Goal: Transaction & Acquisition: Purchase product/service

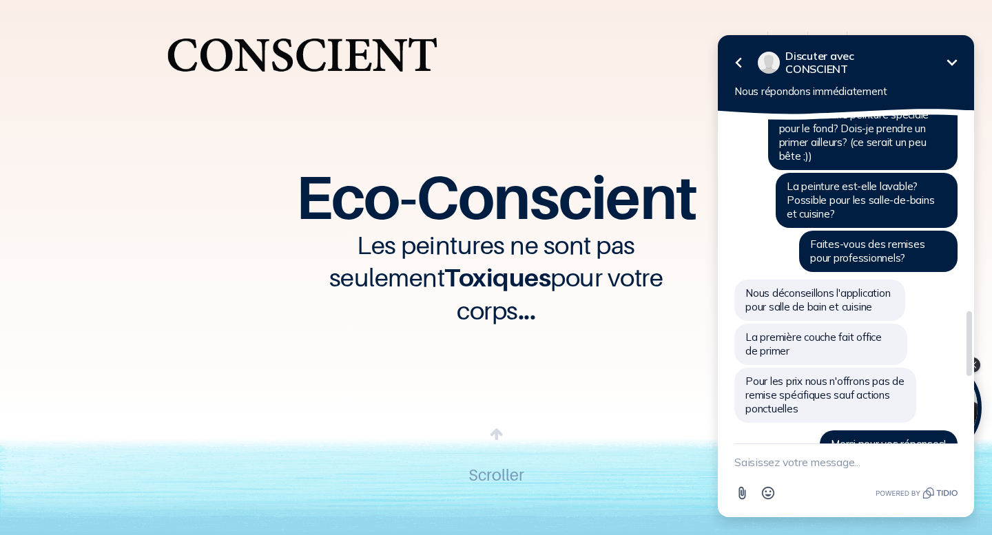
scroll to position [1011, 0]
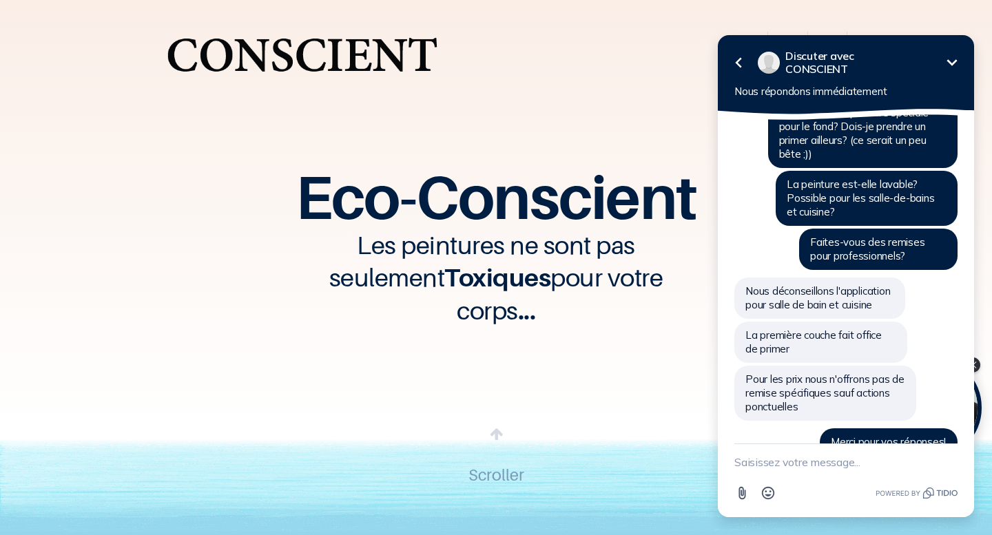
click at [954, 57] on icon "Réduire" at bounding box center [952, 62] width 17 height 17
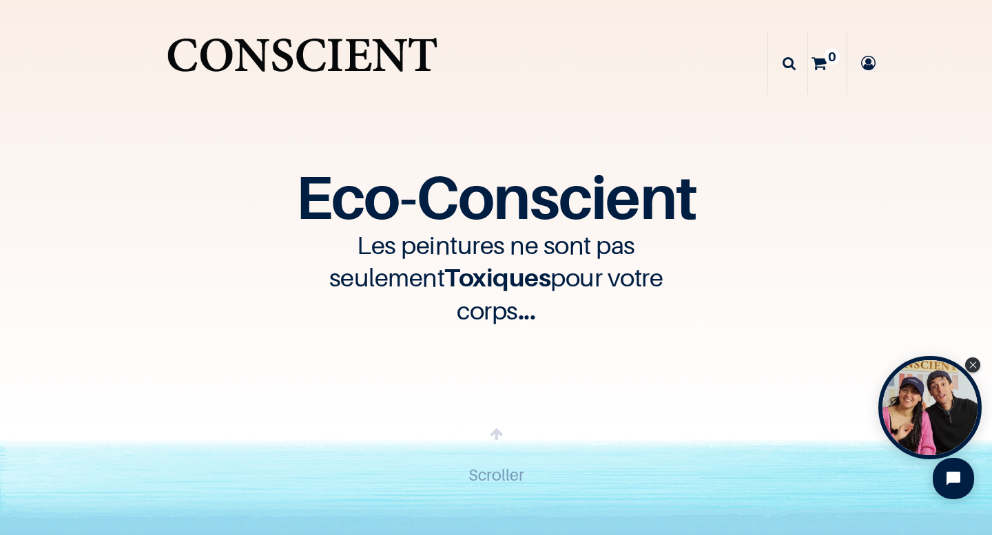
click at [788, 68] on icon at bounding box center [789, 63] width 13 height 63
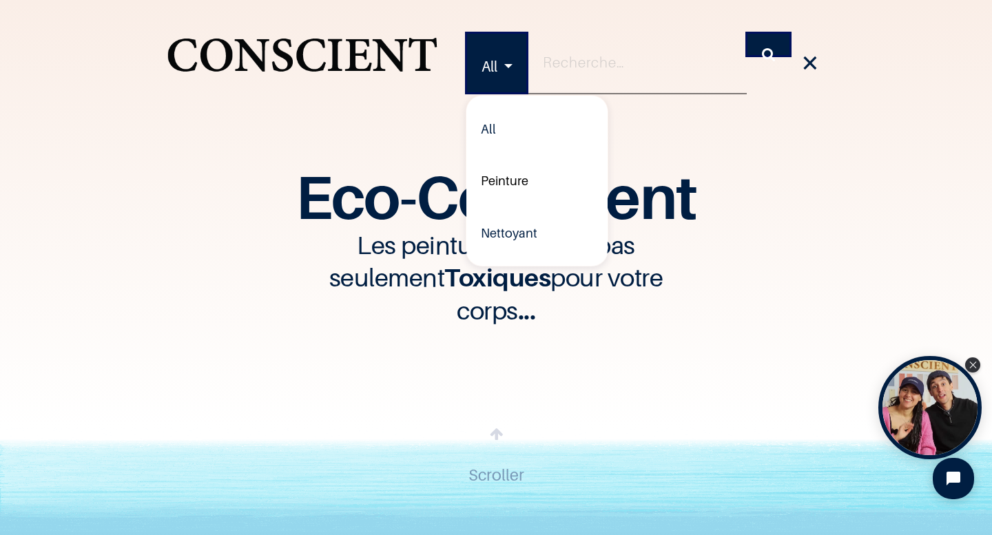
click at [505, 183] on link "Peinture" at bounding box center [536, 181] width 141 height 52
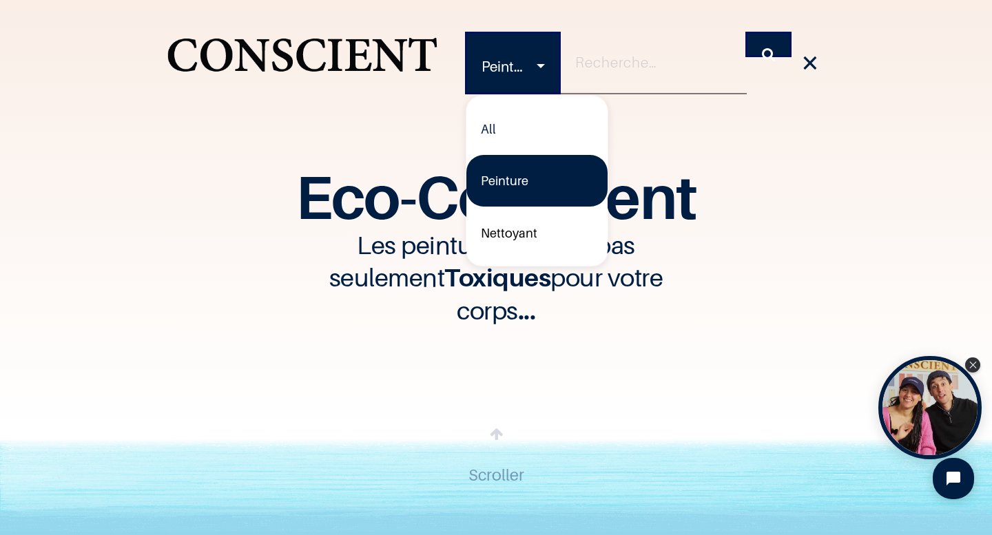
click at [505, 238] on link "Nettoyant" at bounding box center [536, 233] width 141 height 52
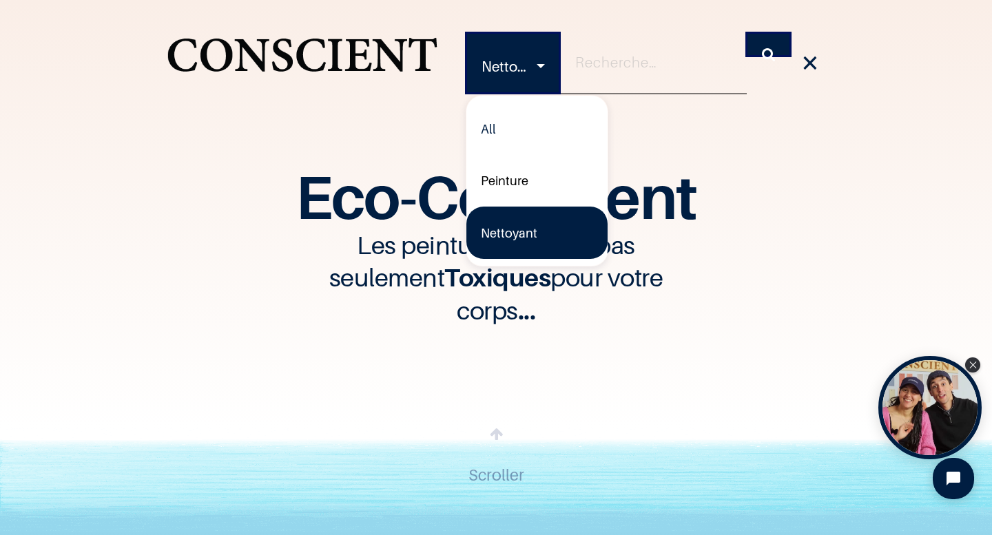
click at [511, 177] on link "Peinture" at bounding box center [536, 181] width 141 height 52
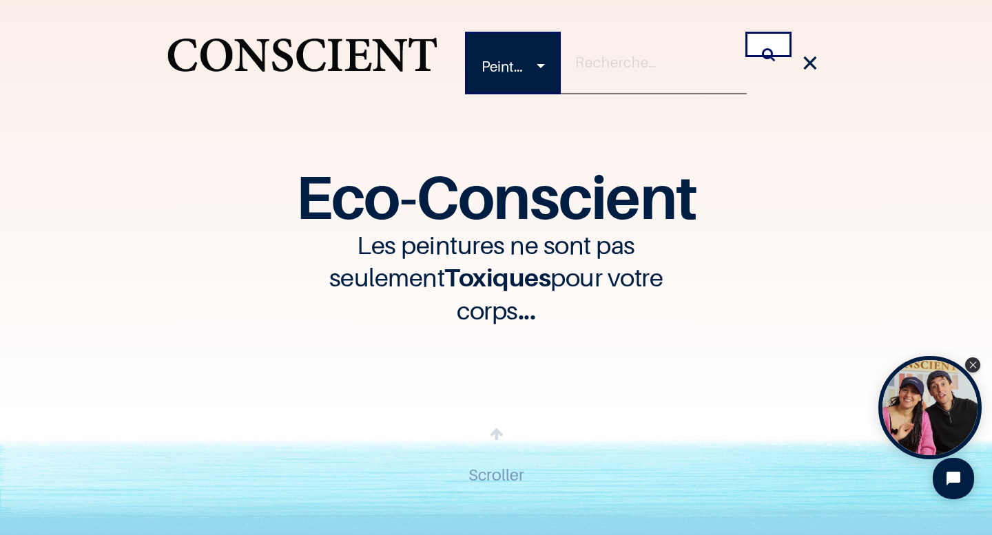
click at [770, 49] on icon "Rechercher" at bounding box center [768, 53] width 13 height 21
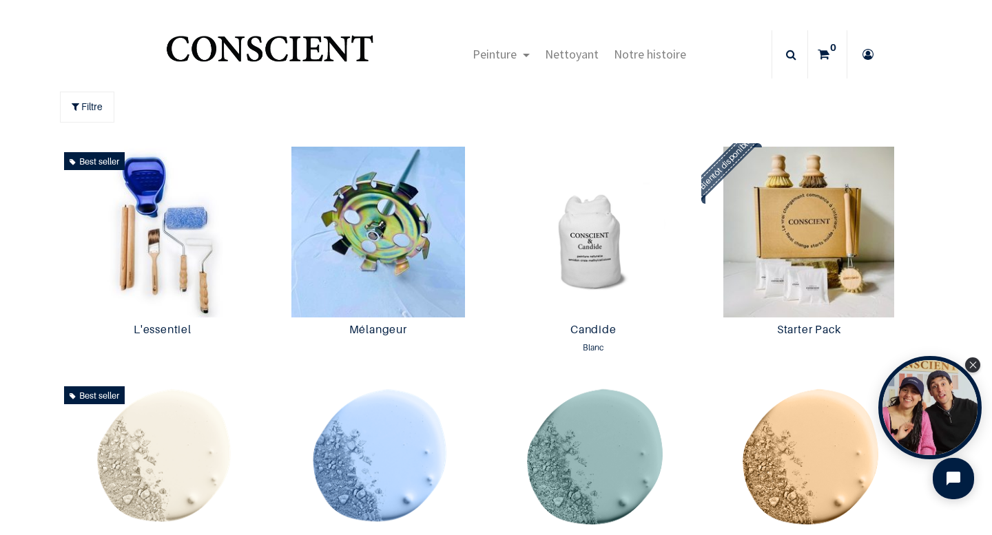
scroll to position [1, 0]
click at [613, 259] on img at bounding box center [593, 231] width 209 height 171
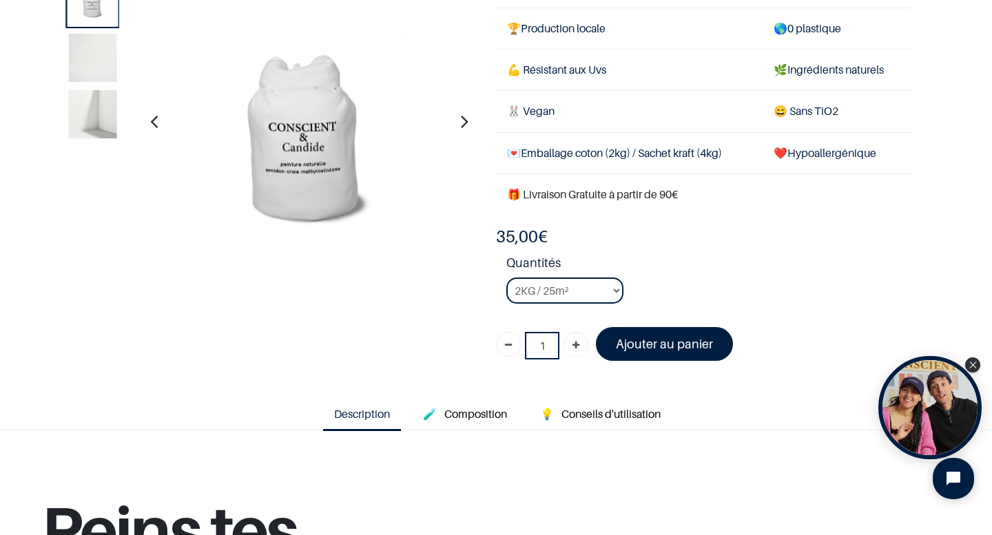
scroll to position [99, 0]
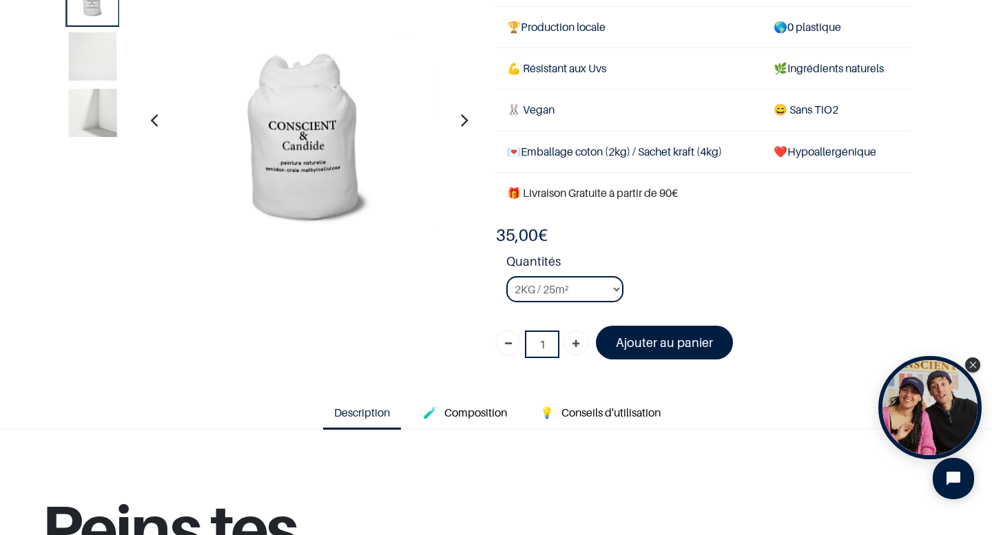
click at [613, 259] on strong "Quantités" at bounding box center [708, 264] width 405 height 24
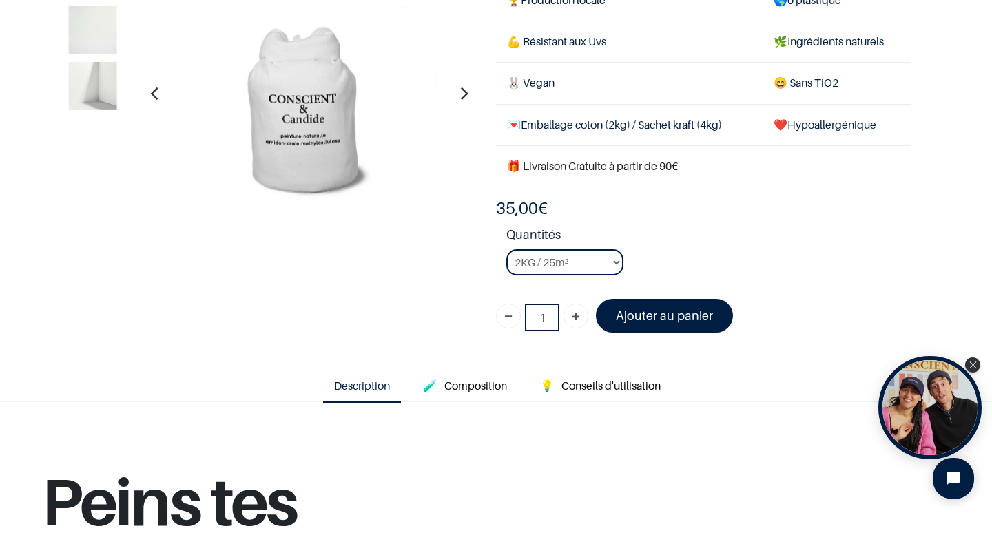
scroll to position [130, 0]
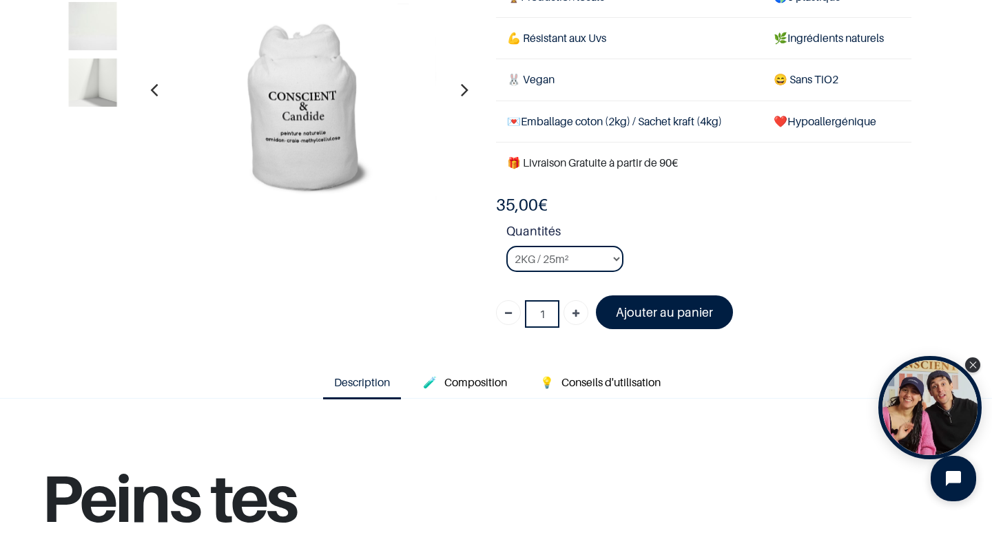
click at [964, 486] on icon "Open chat widget" at bounding box center [961, 479] width 21 height 21
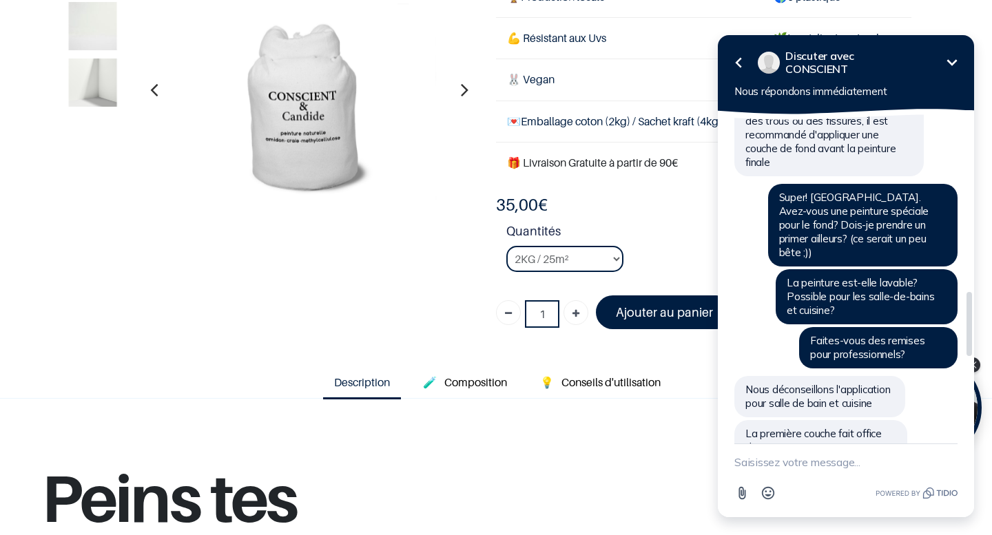
scroll to position [913, 0]
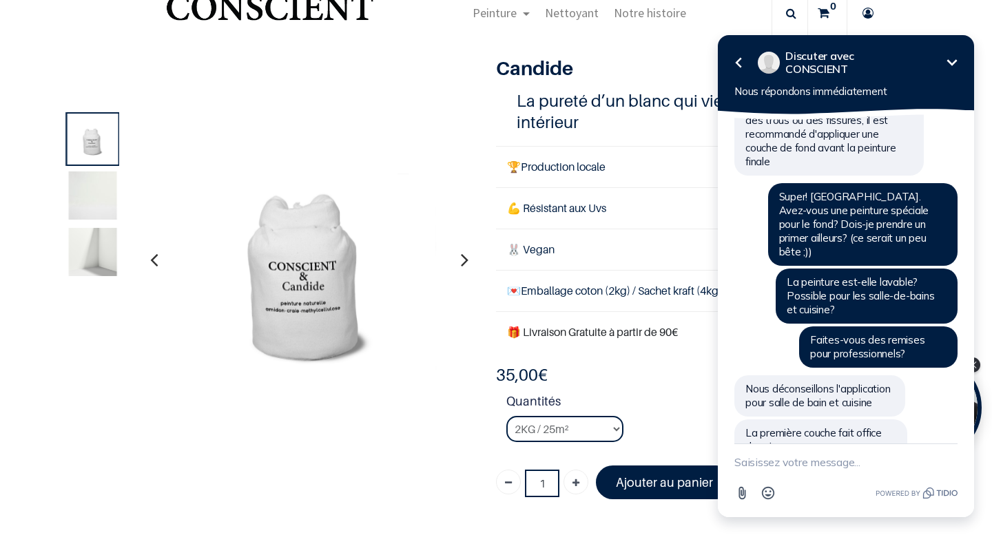
scroll to position [6, 0]
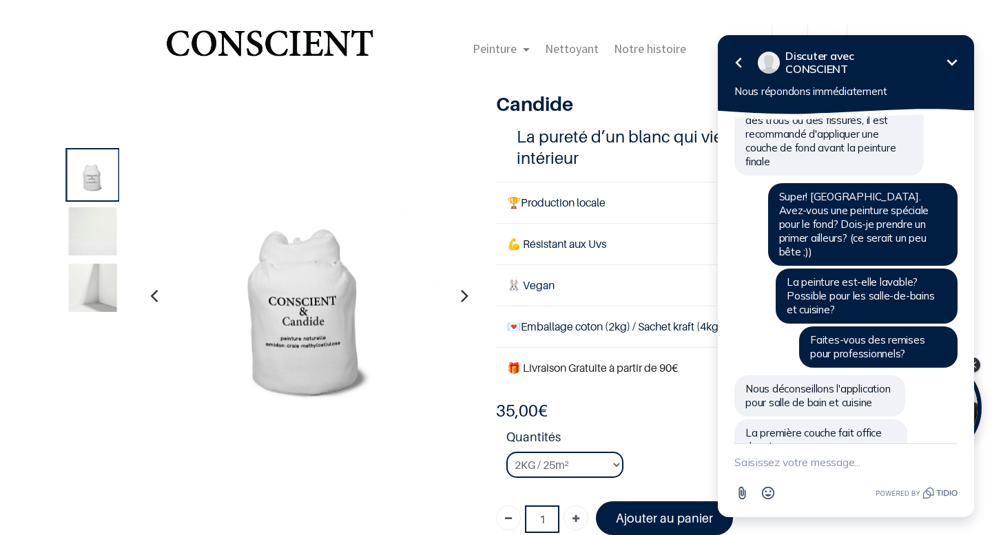
click at [958, 56] on icon "Réduire" at bounding box center [952, 62] width 17 height 17
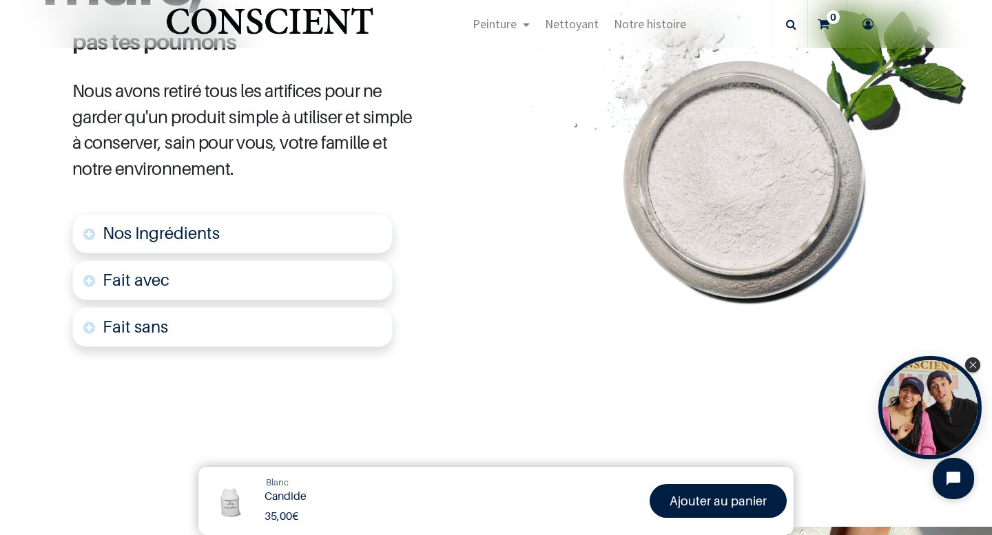
scroll to position [714, 0]
click at [236, 234] on link "Nos Ingrédients" at bounding box center [232, 233] width 320 height 40
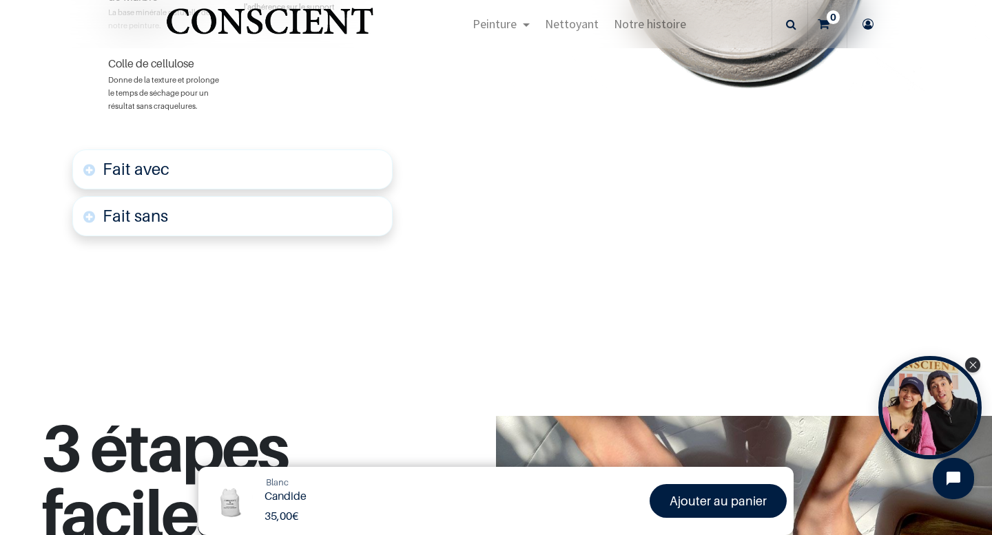
scroll to position [1047, 0]
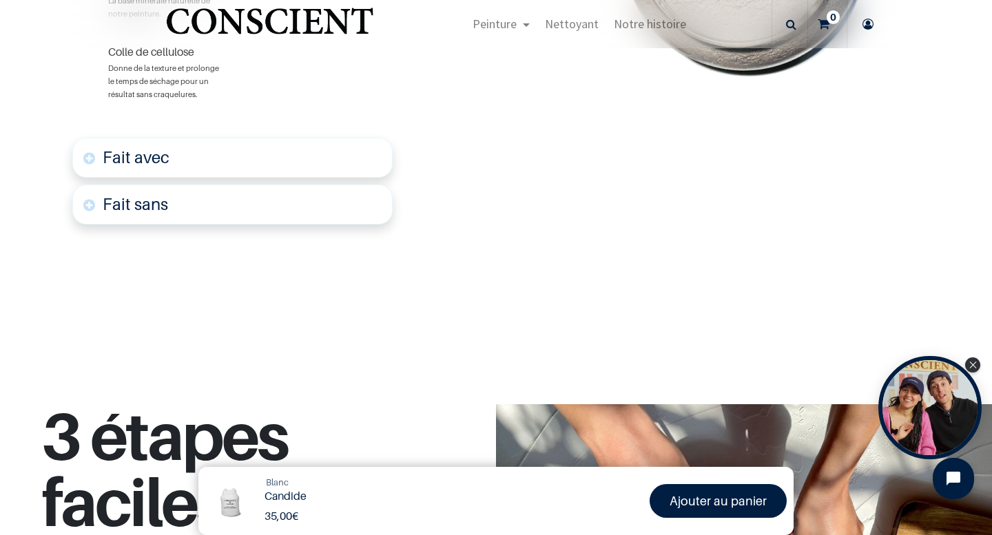
click at [333, 212] on link "Fait sans" at bounding box center [232, 205] width 320 height 40
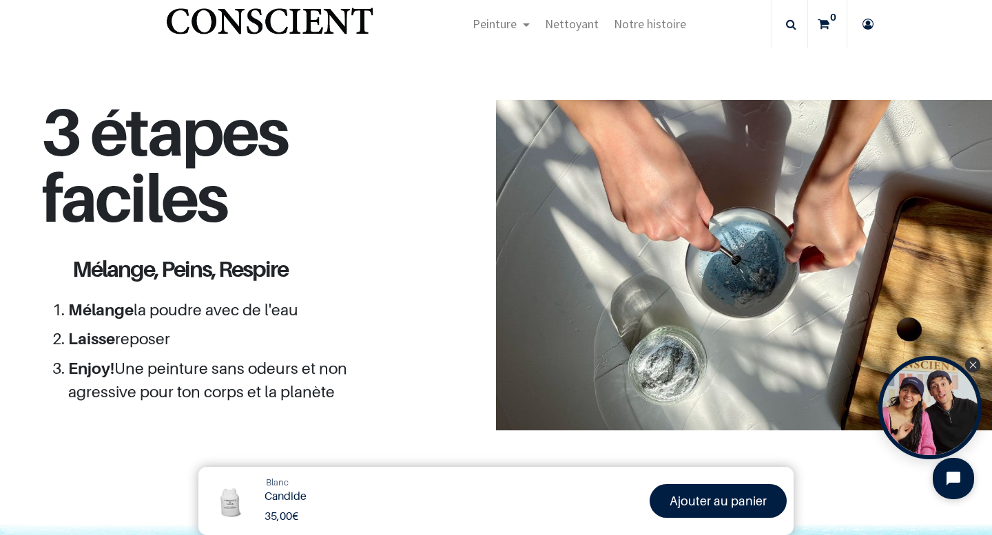
scroll to position [1577, 0]
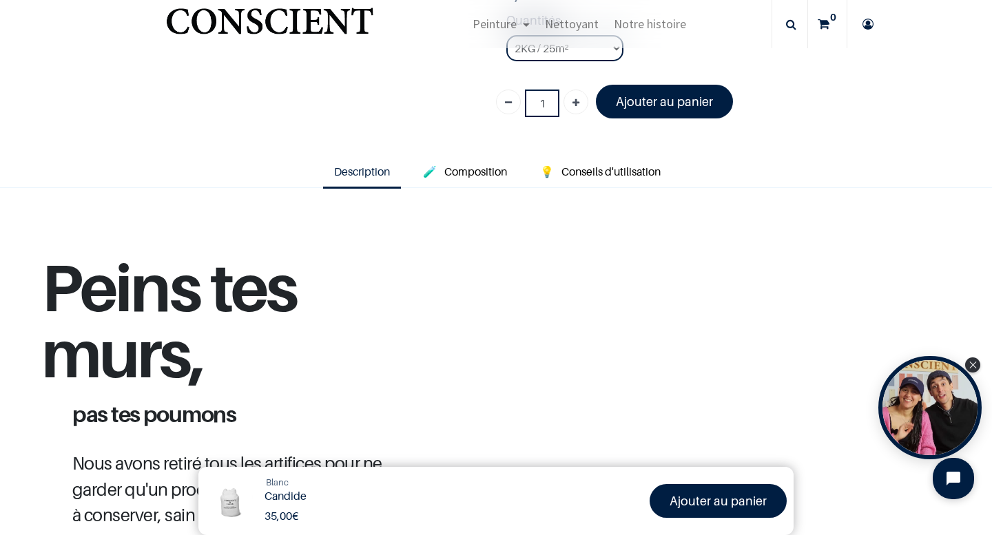
scroll to position [127, 0]
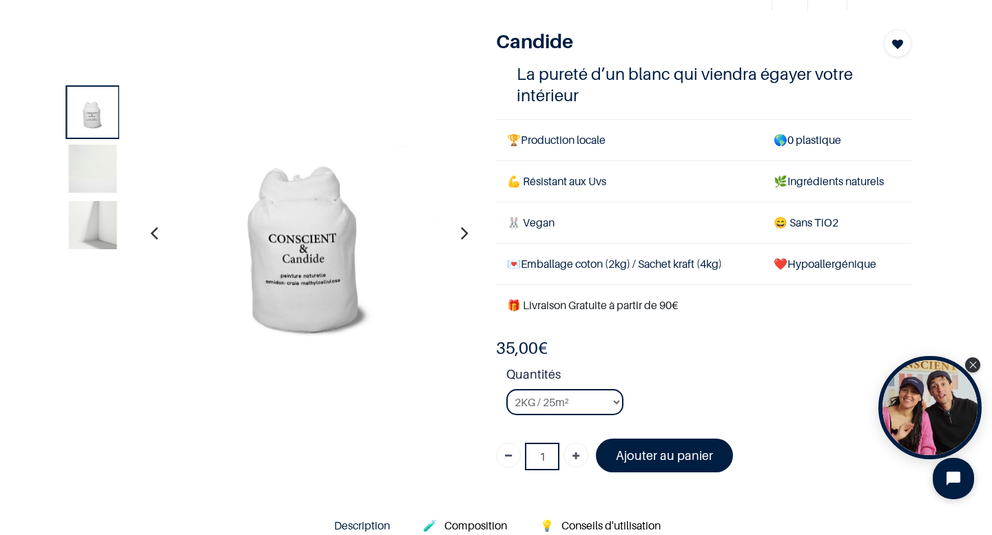
scroll to position [78, 0]
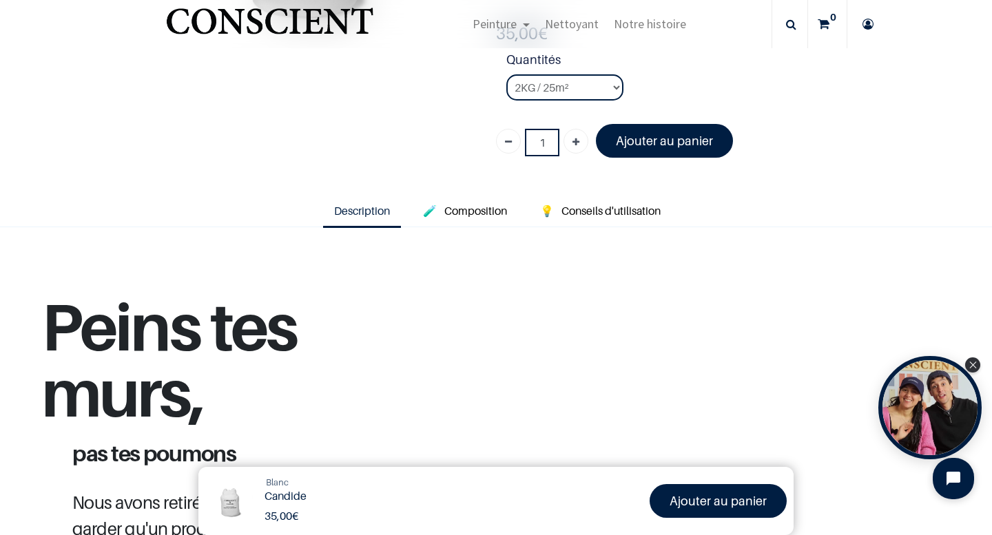
scroll to position [101, 0]
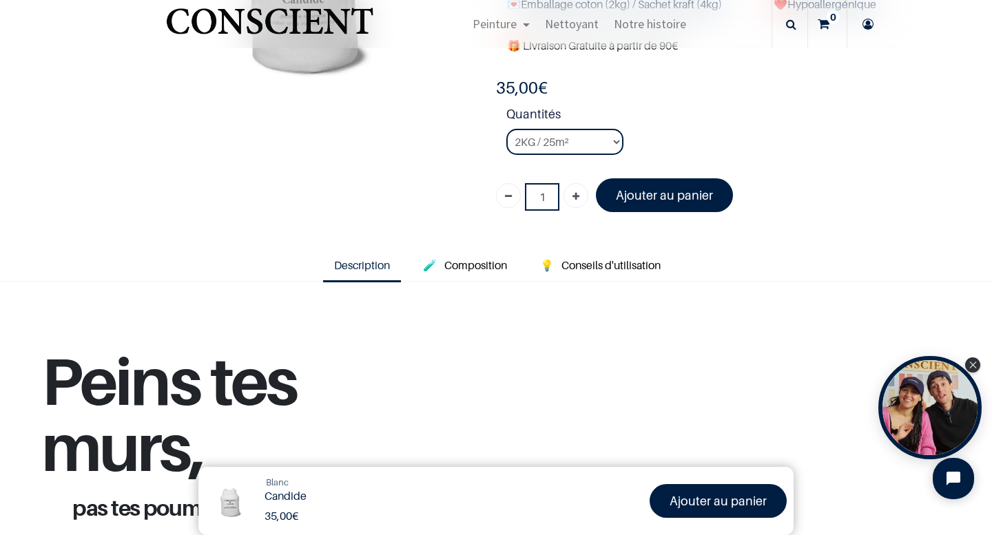
scroll to position [238, 0]
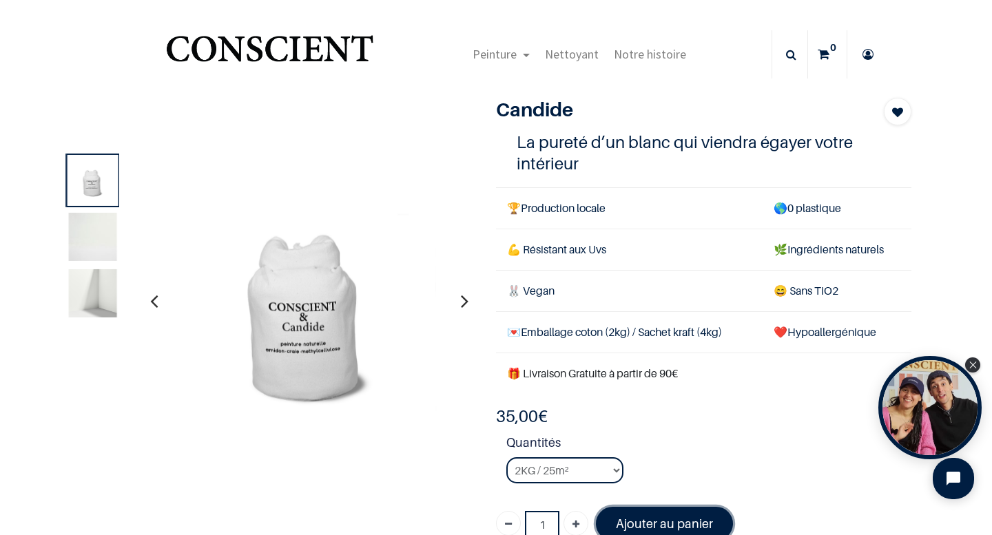
click at [681, 515] on link "Ajouter au panier" at bounding box center [664, 524] width 137 height 34
click at [832, 51] on sup "0" at bounding box center [833, 48] width 13 height 14
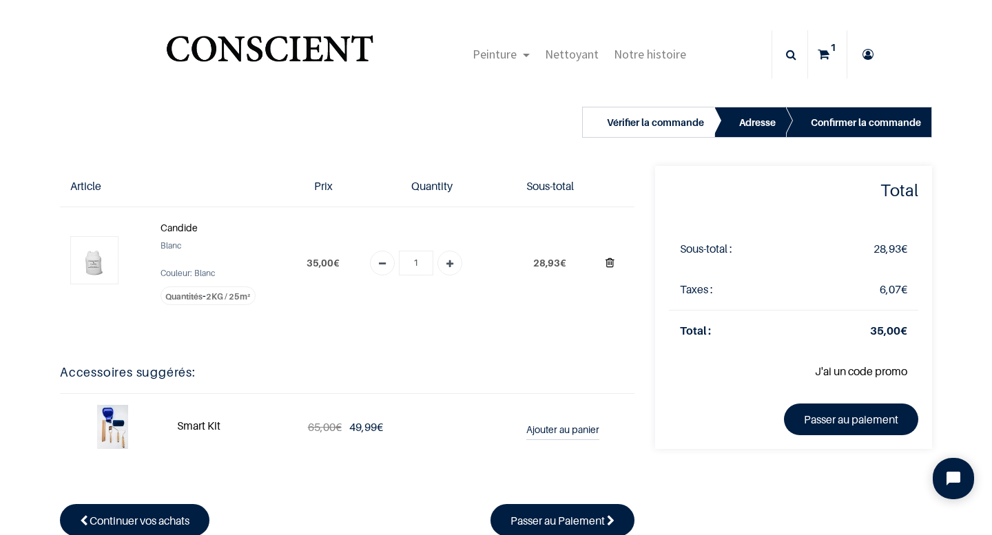
click at [610, 265] on icon "Supprimer du panier" at bounding box center [610, 263] width 9 height 19
type input "0"
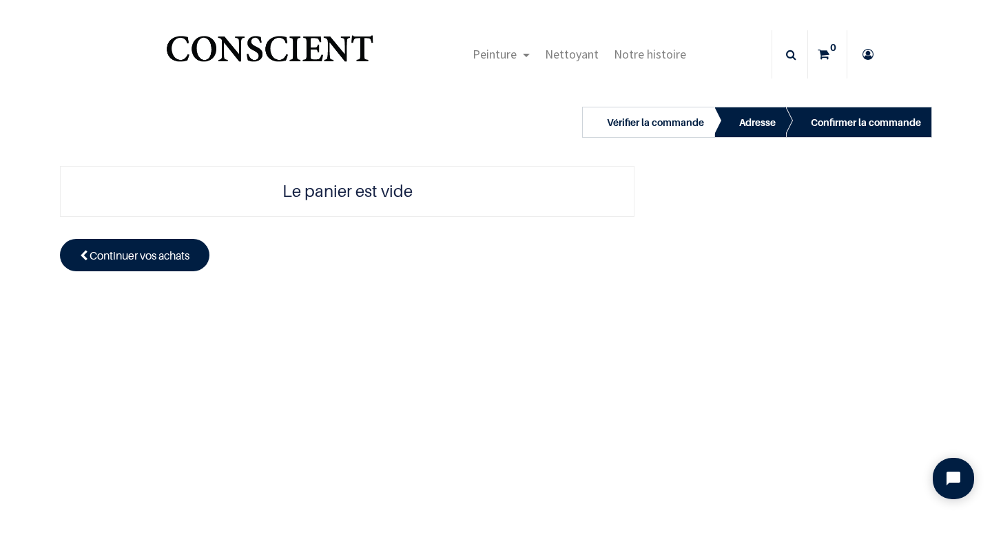
click at [321, 64] on img "Logo of Conscient" at bounding box center [269, 55] width 213 height 54
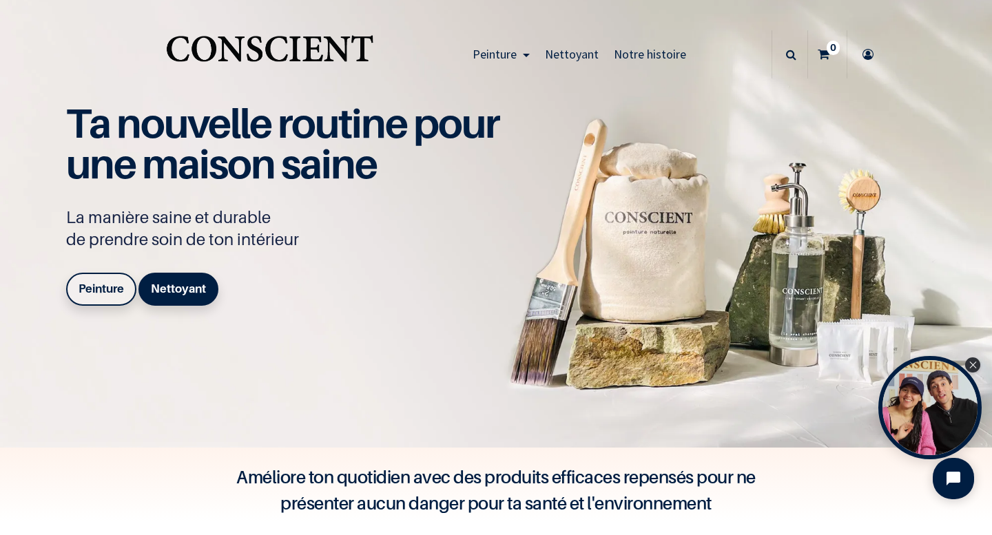
scroll to position [12, 0]
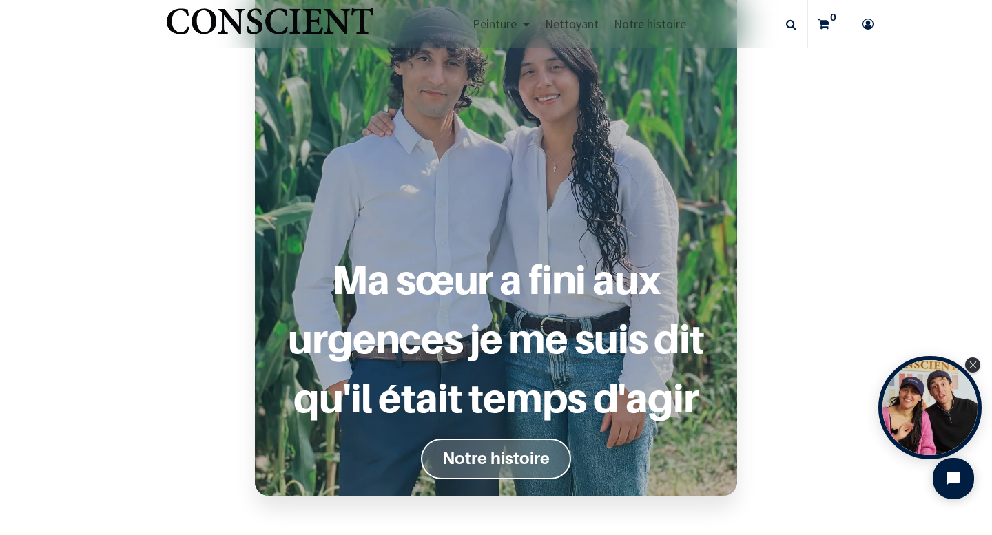
scroll to position [1022, 0]
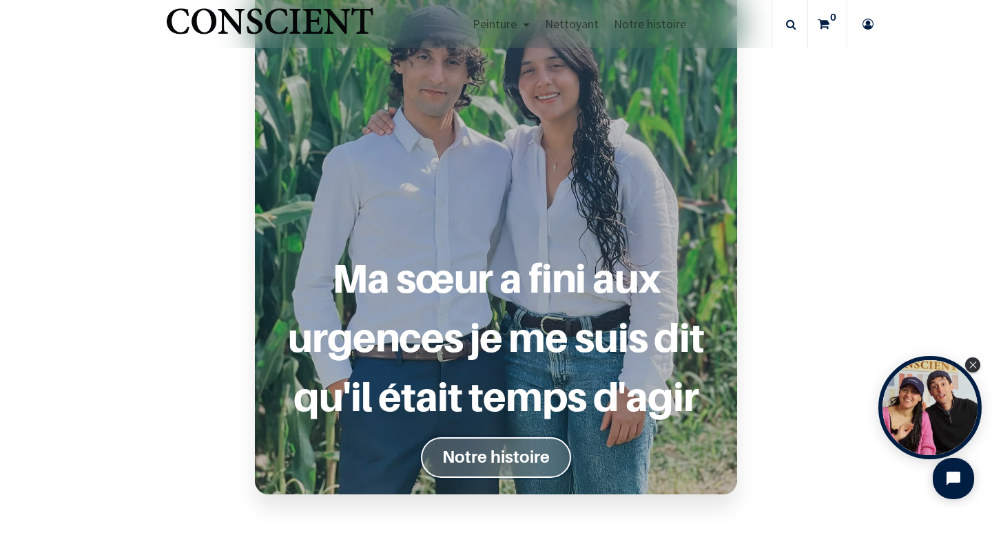
click at [493, 451] on font "Notre histoire" at bounding box center [495, 457] width 107 height 20
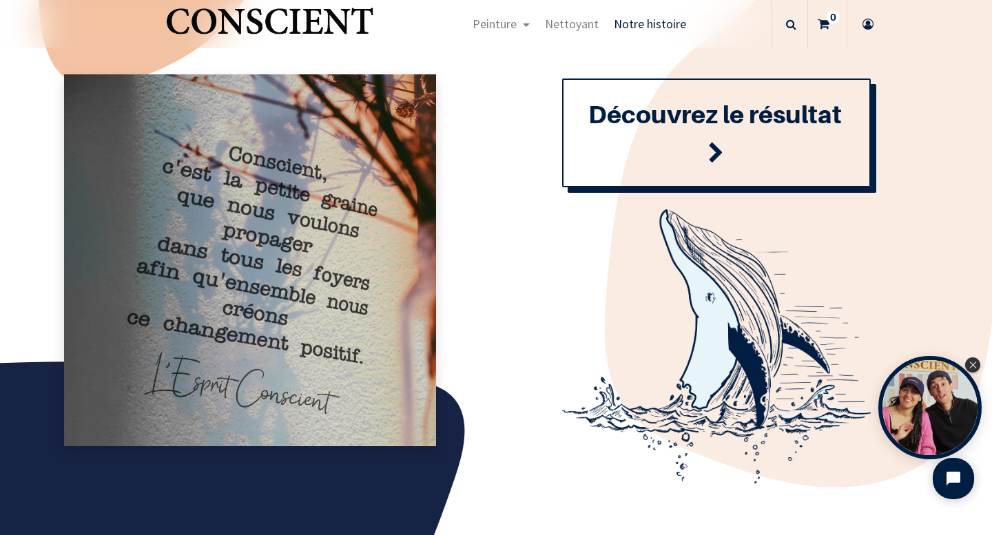
scroll to position [1493, 0]
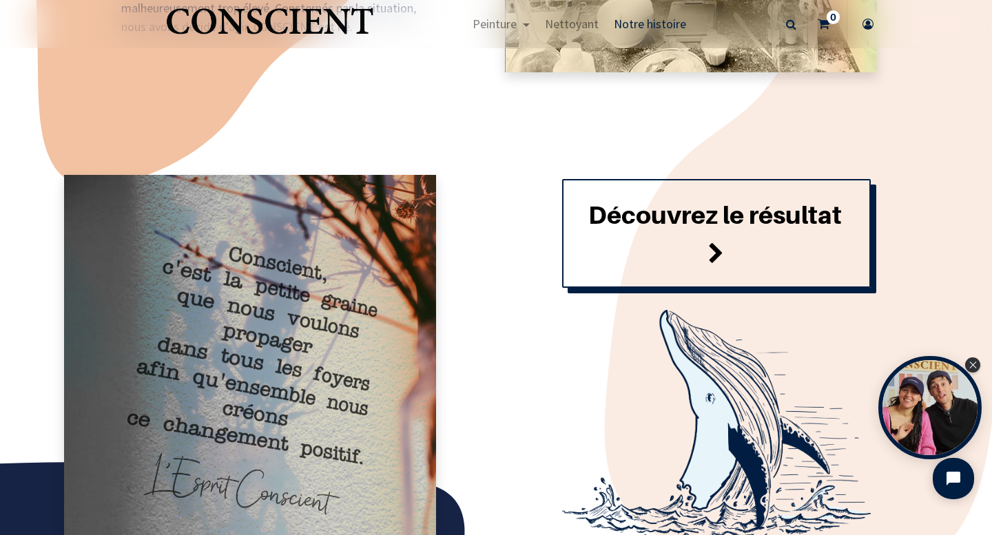
click at [697, 260] on link "Découvrez le résultat" at bounding box center [716, 233] width 309 height 109
click at [717, 251] on span at bounding box center [716, 254] width 16 height 37
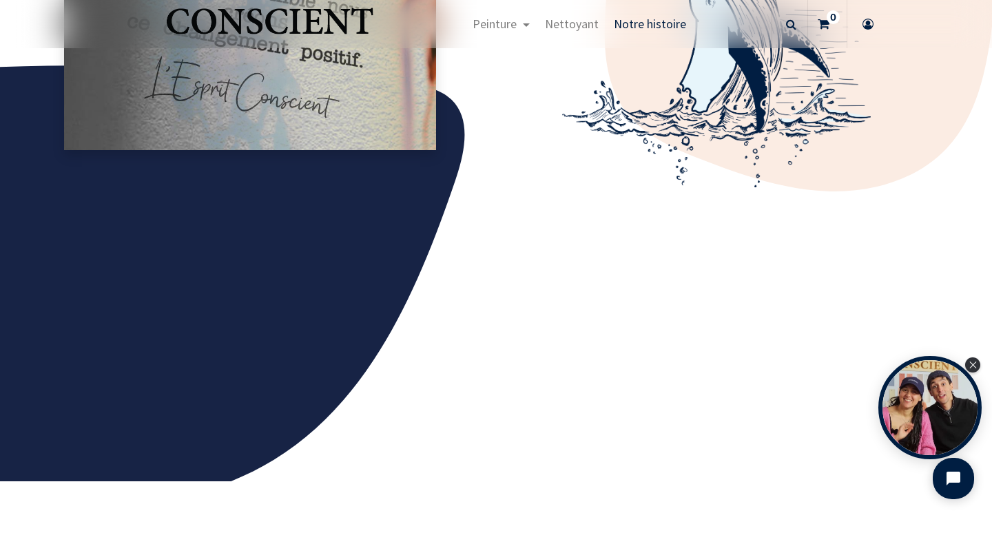
scroll to position [1943, 0]
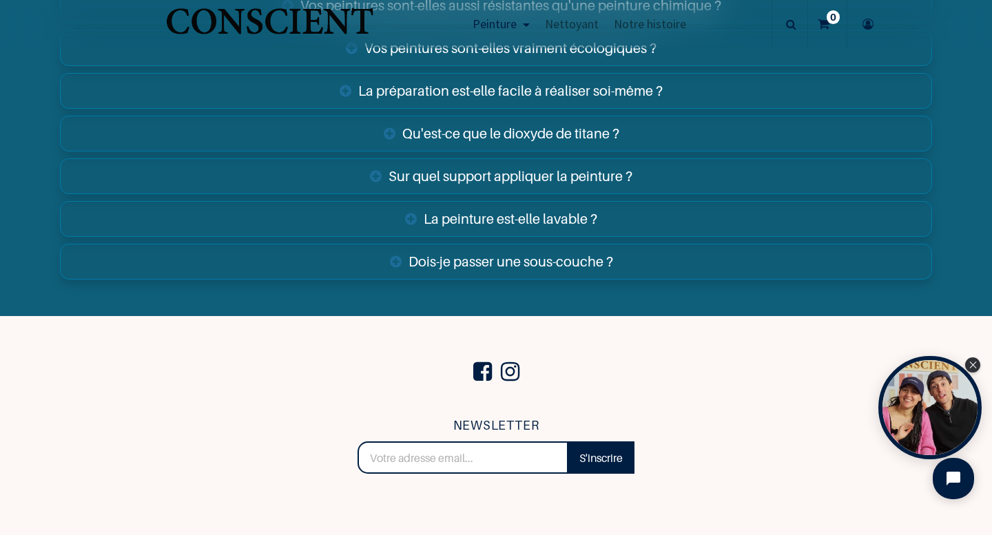
scroll to position [4961, 0]
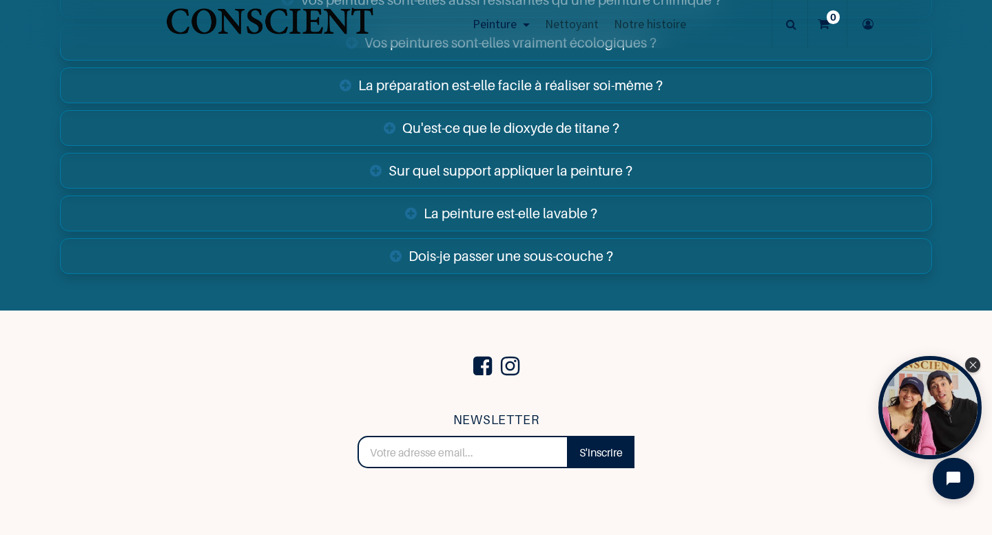
click at [509, 265] on link "Dois-je passer une sous-couche ?" at bounding box center [496, 256] width 872 height 36
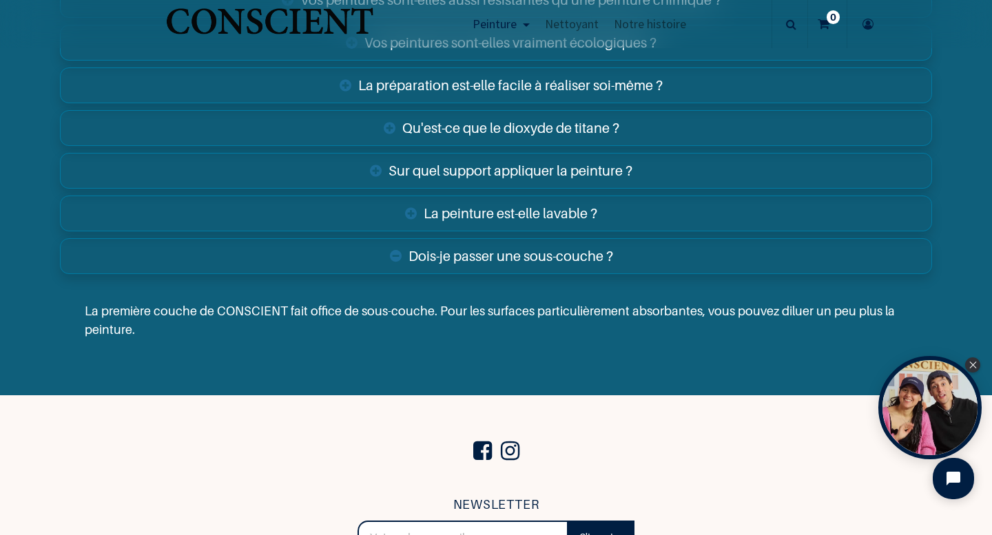
click at [508, 207] on link "La peinture est-elle lavable ?" at bounding box center [496, 214] width 872 height 36
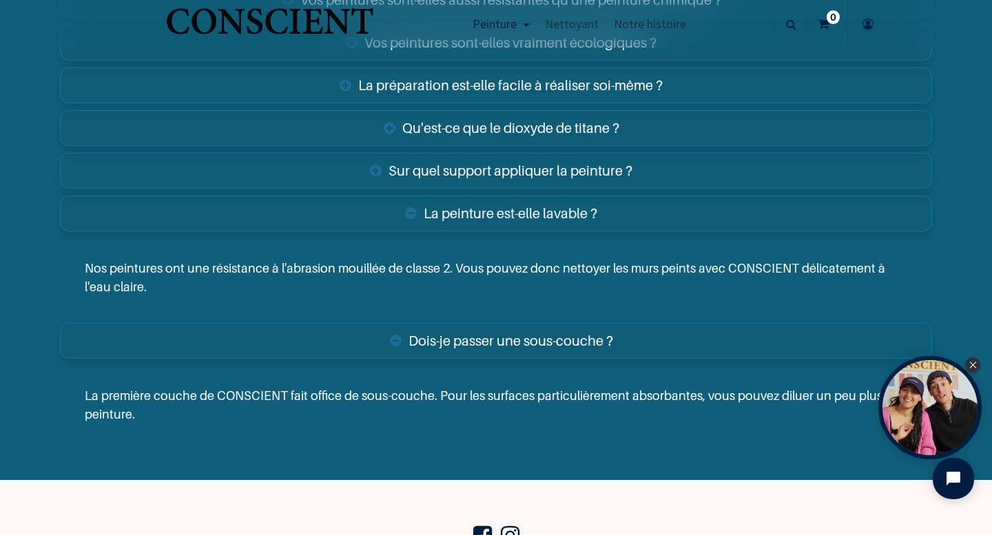
click at [512, 176] on link "Sur quel support appliquer la peinture ?" at bounding box center [496, 171] width 872 height 36
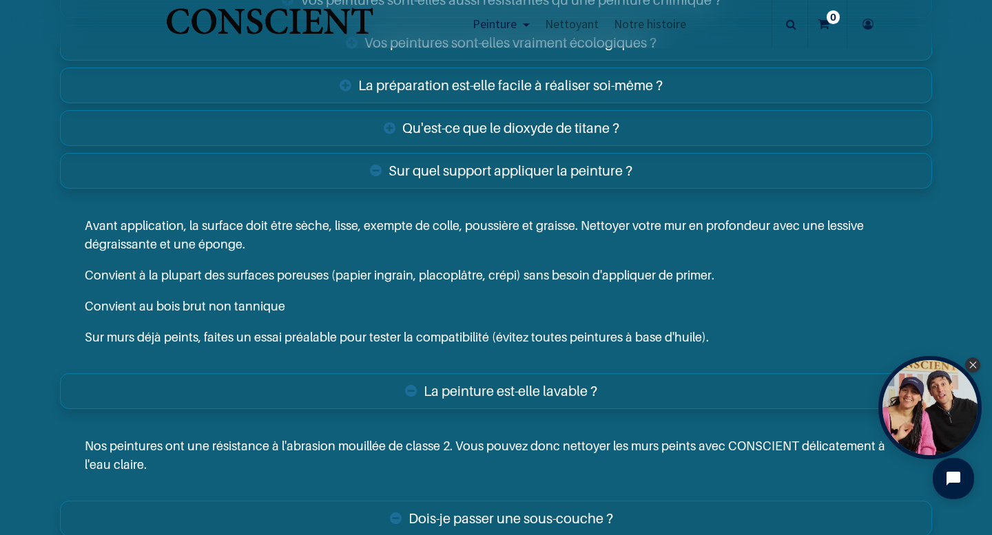
click at [512, 165] on link "Sur quel support appliquer la peinture ?" at bounding box center [496, 171] width 872 height 36
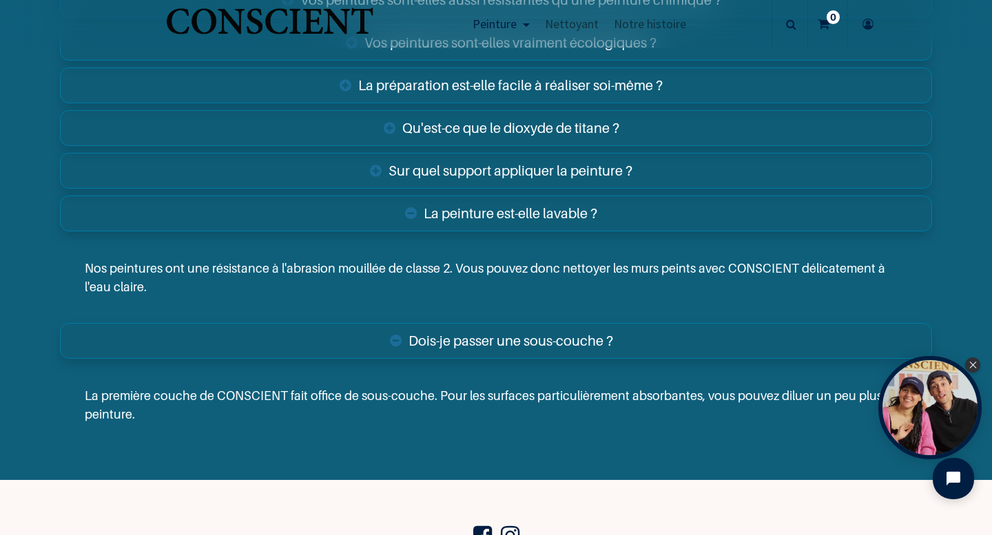
click at [505, 203] on link "La peinture est-elle lavable ?" at bounding box center [496, 214] width 872 height 36
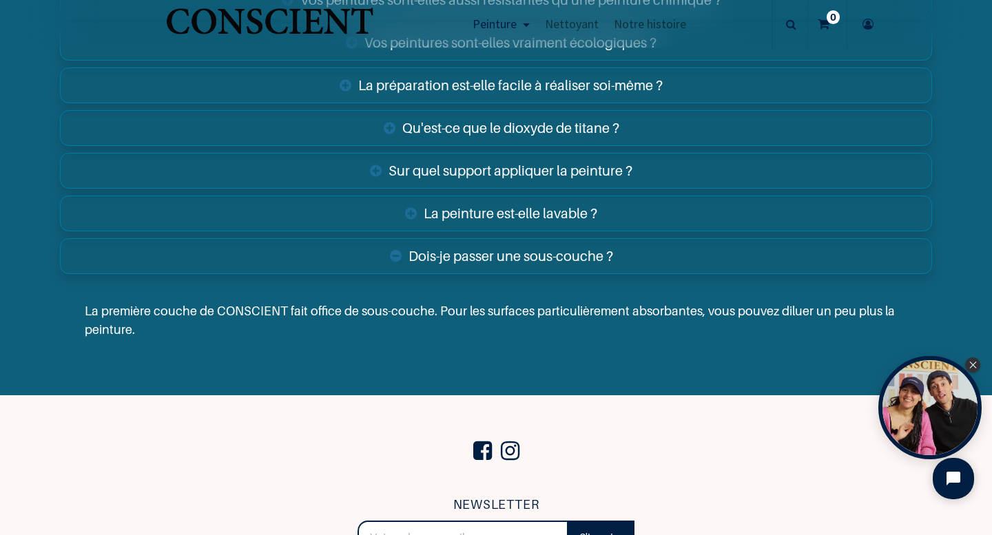
click at [500, 238] on div "Dois-je passer une sous-couche ? La première couche de CONSCIENT fait office de…" at bounding box center [496, 298] width 872 height 127
click at [513, 134] on link "Qu'est-ce que le dioxyde de titane ?" at bounding box center [496, 128] width 872 height 36
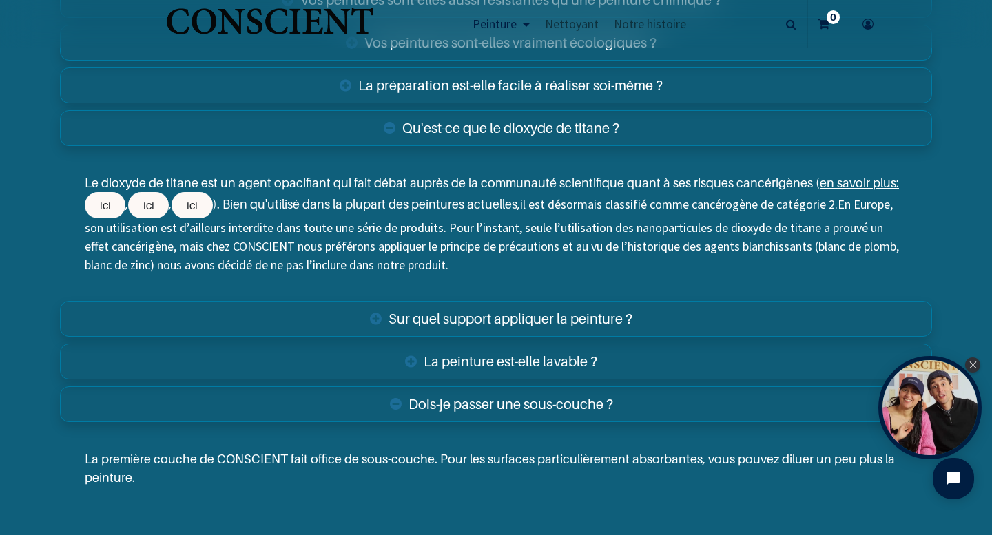
click at [513, 134] on link "Qu'est-ce que le dioxyde de titane ?" at bounding box center [496, 128] width 872 height 36
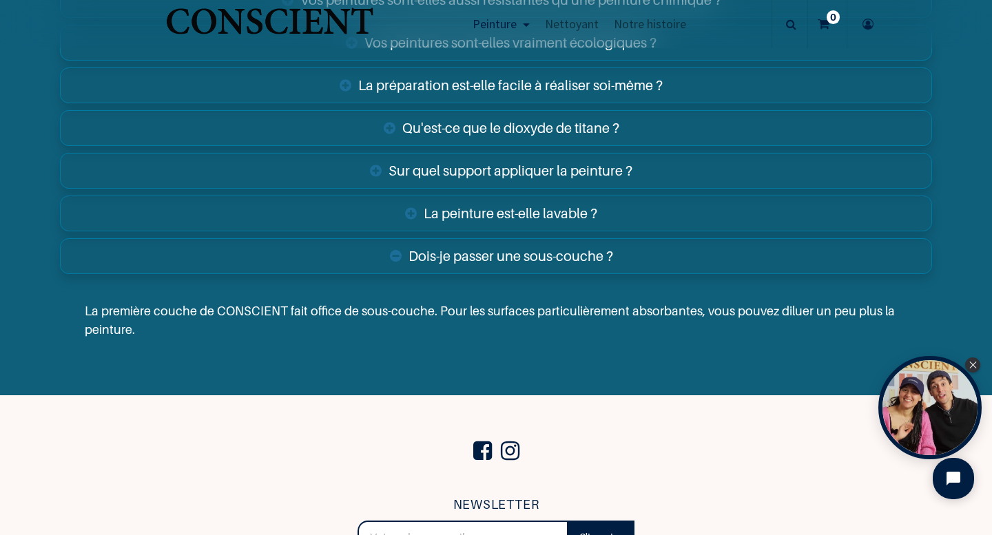
click at [518, 94] on link "La préparation est-elle facile à réaliser soi-même ?" at bounding box center [496, 86] width 872 height 36
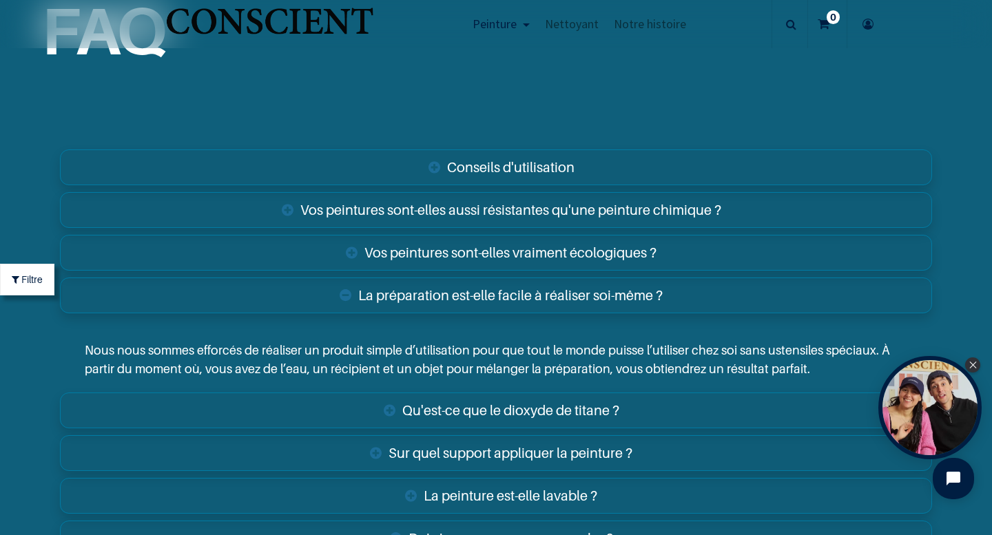
scroll to position [4706, 0]
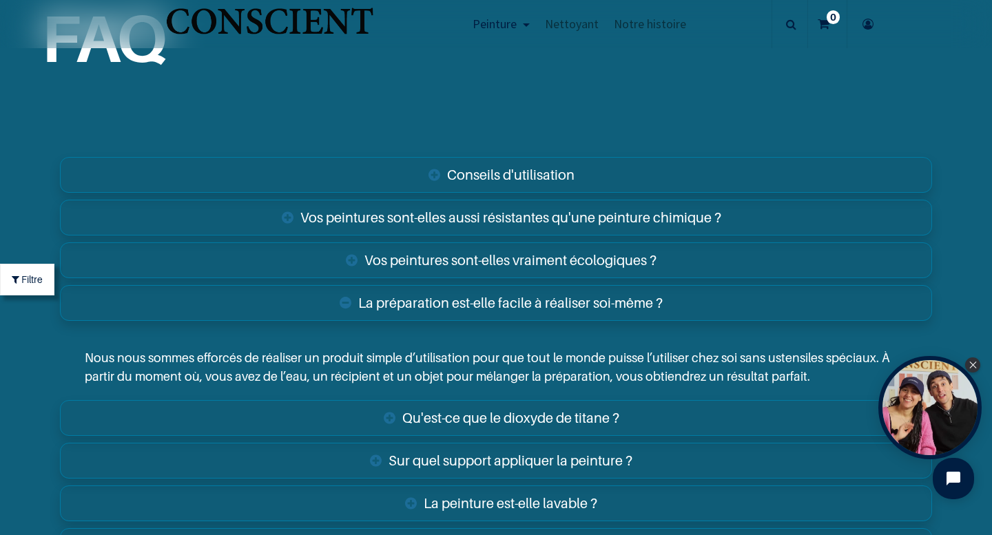
click at [470, 294] on link "La préparation est-elle facile à réaliser soi-même ?" at bounding box center [496, 303] width 872 height 36
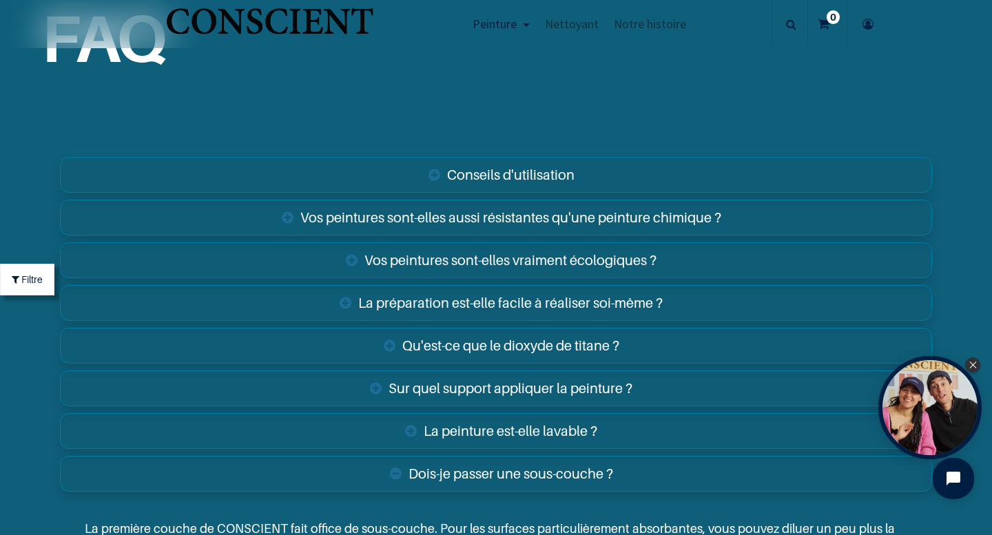
click at [473, 251] on link "Vos peintures sont-elles vraiment écologiques ?" at bounding box center [496, 261] width 872 height 36
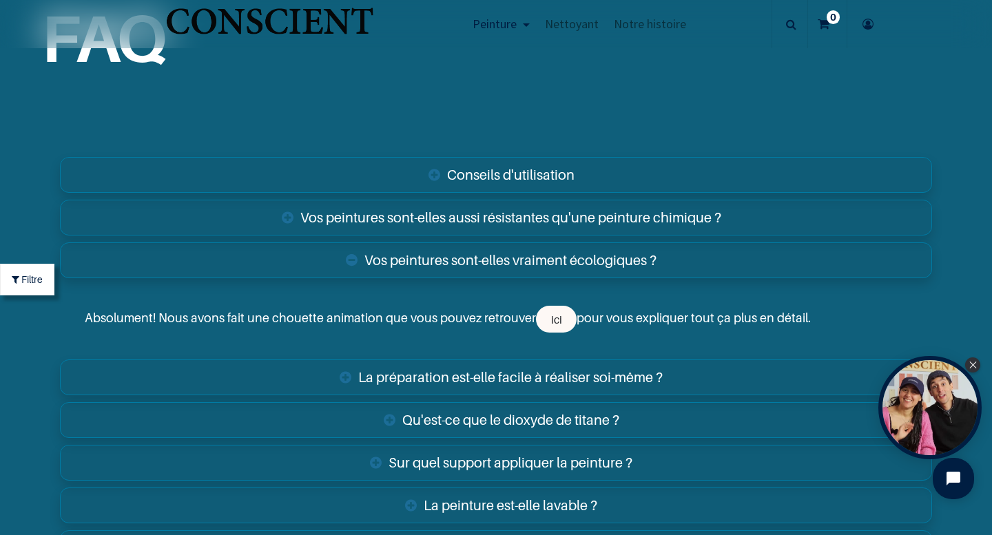
click at [473, 251] on link "Vos peintures sont-elles vraiment écologiques ?" at bounding box center [496, 261] width 872 height 36
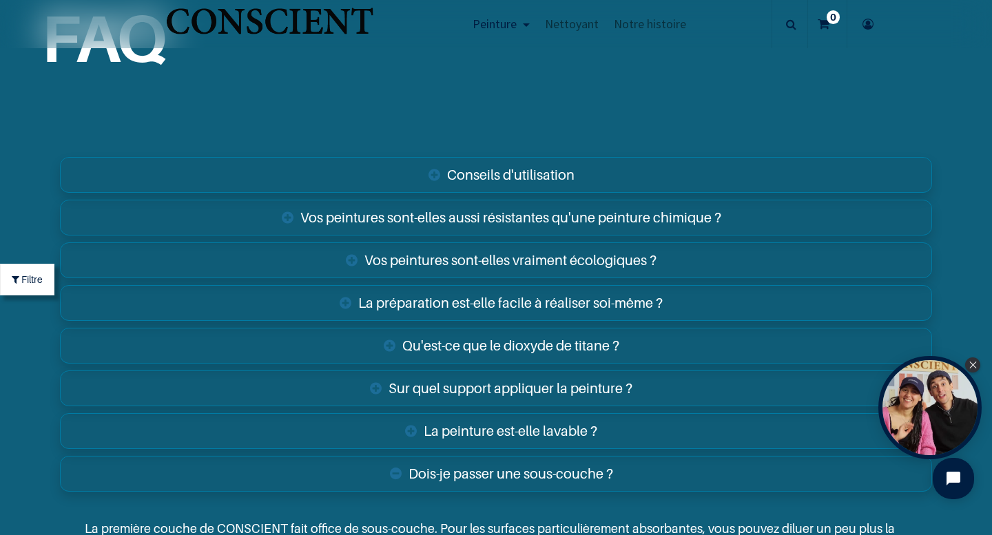
click at [475, 225] on link "Vos peintures sont-elles aussi résistantes qu'une peinture chimique ?" at bounding box center [496, 218] width 872 height 36
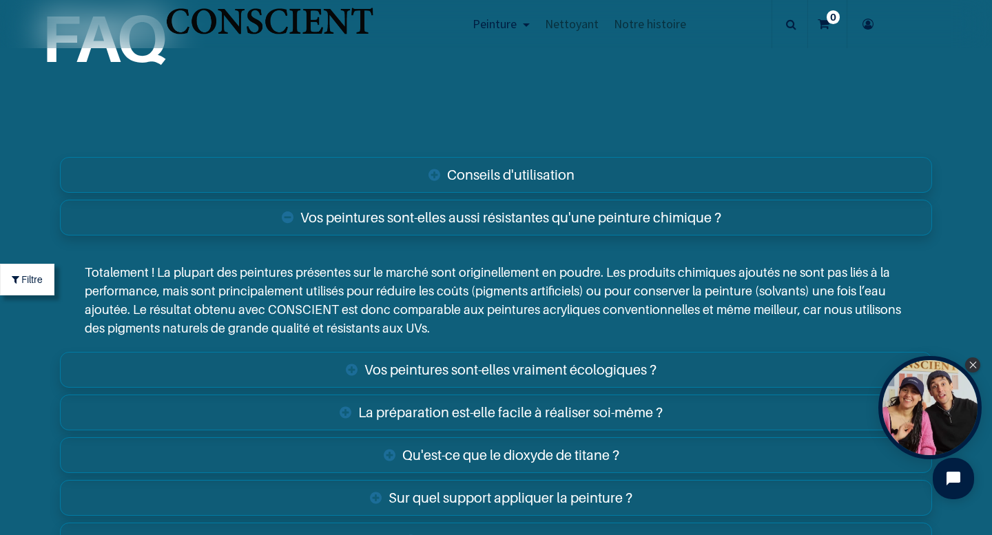
click at [475, 225] on link "Vos peintures sont-elles aussi résistantes qu'une peinture chimique ?" at bounding box center [496, 218] width 872 height 36
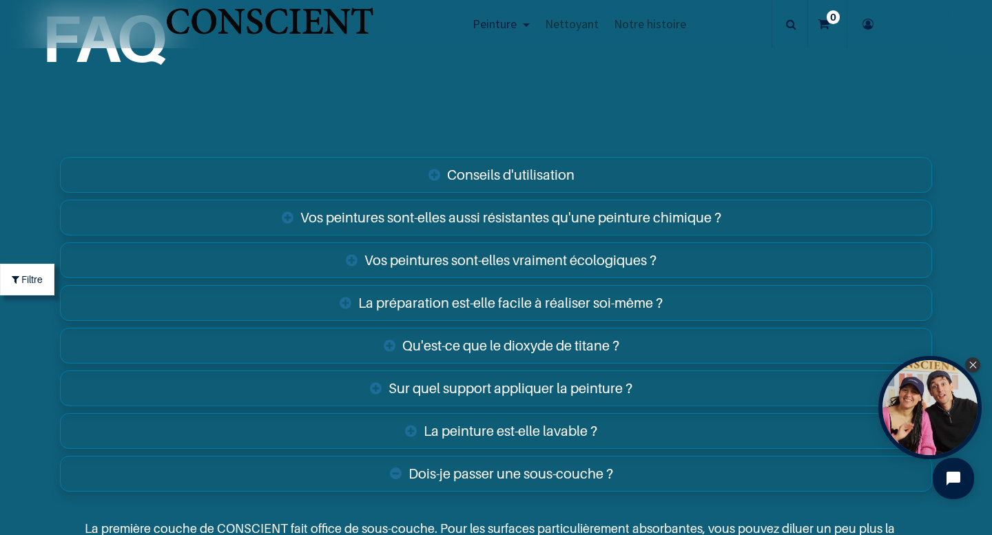
click at [491, 192] on link "Conseils d'utilisation" at bounding box center [496, 175] width 872 height 36
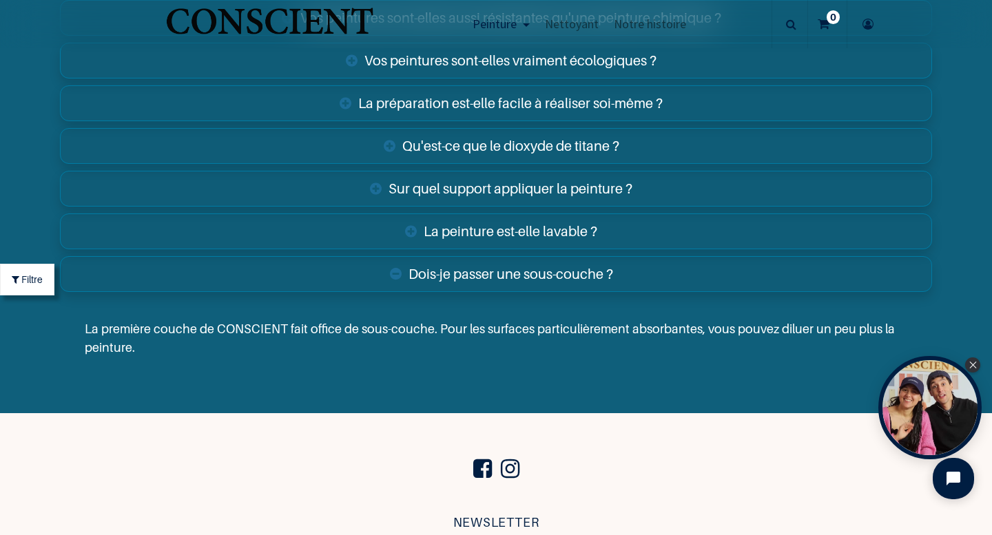
scroll to position [5030, 0]
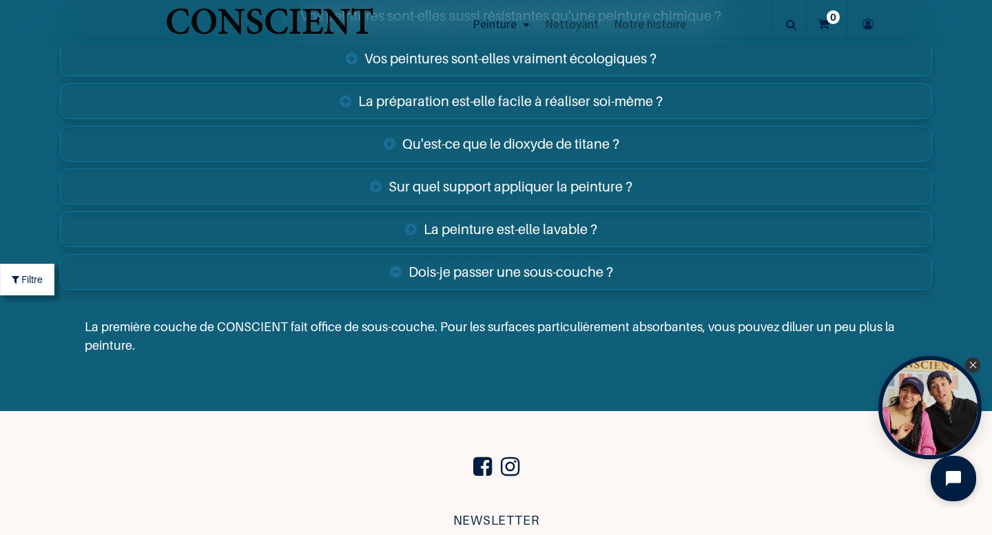
click at [961, 474] on icon "Open chat widget" at bounding box center [961, 479] width 21 height 21
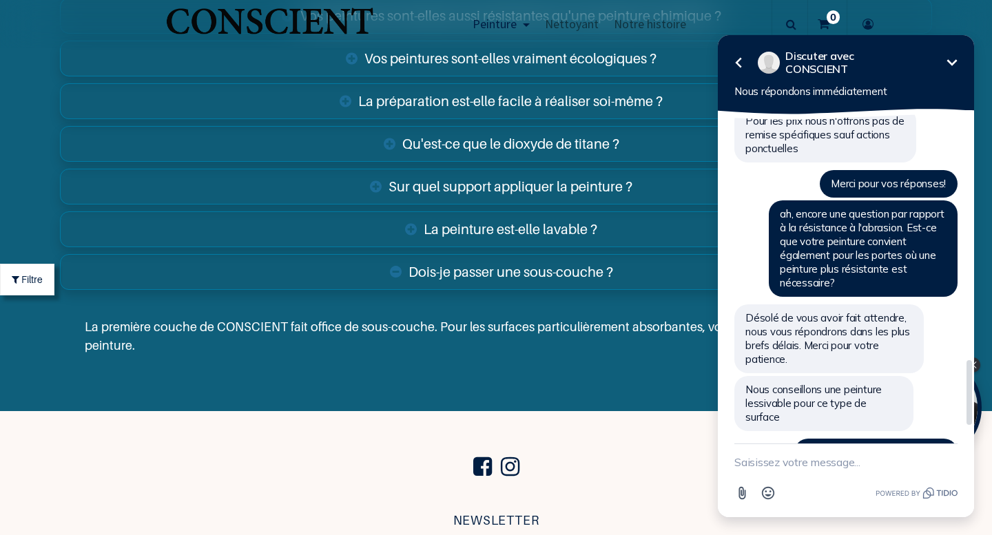
scroll to position [1354, 0]
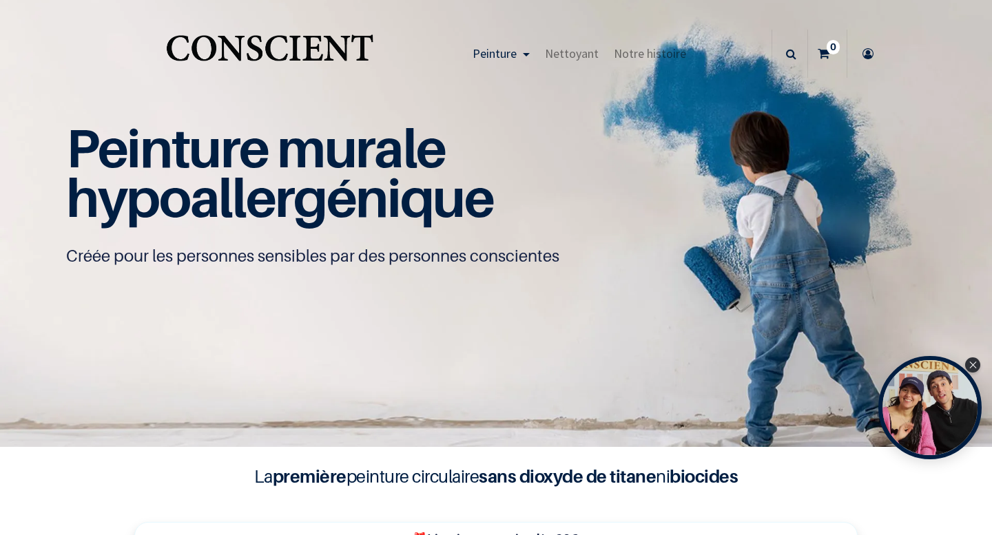
scroll to position [1354, 0]
